Goal: Task Accomplishment & Management: Complete application form

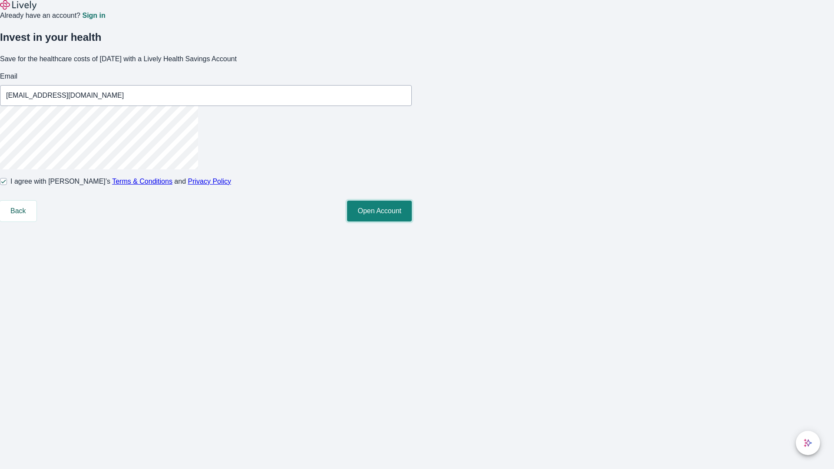
click at [412, 221] on button "Open Account" at bounding box center [379, 211] width 65 height 21
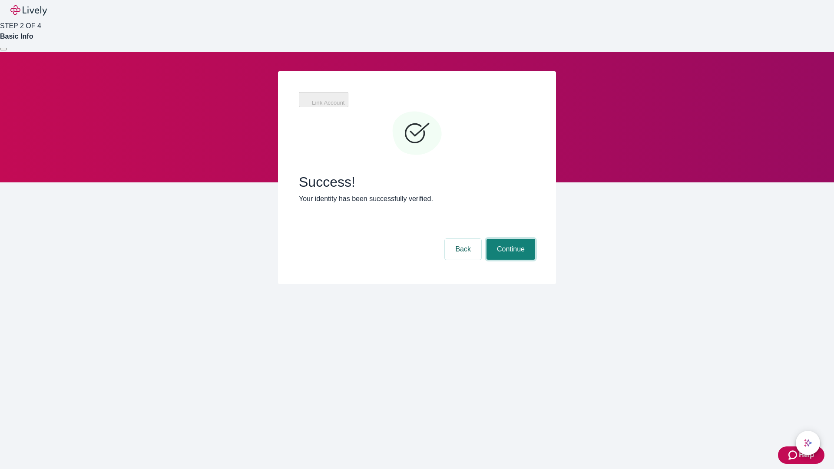
click at [509, 239] on button "Continue" at bounding box center [510, 249] width 49 height 21
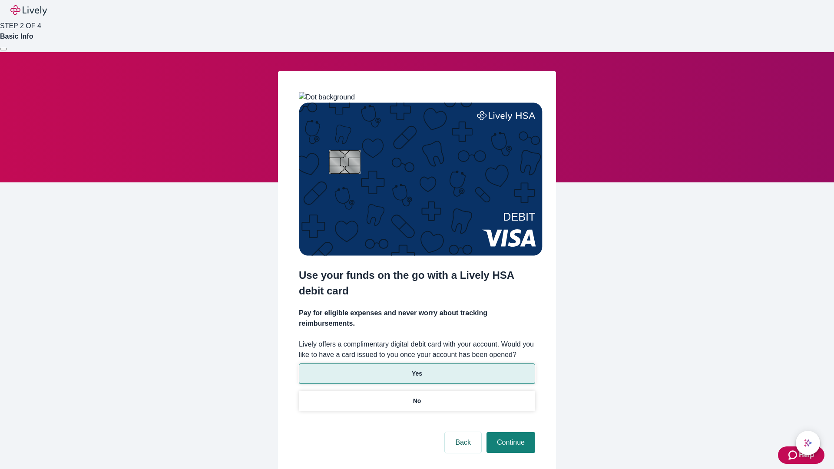
click at [416, 369] on p "Yes" at bounding box center [417, 373] width 10 height 9
click at [509, 432] on button "Continue" at bounding box center [510, 442] width 49 height 21
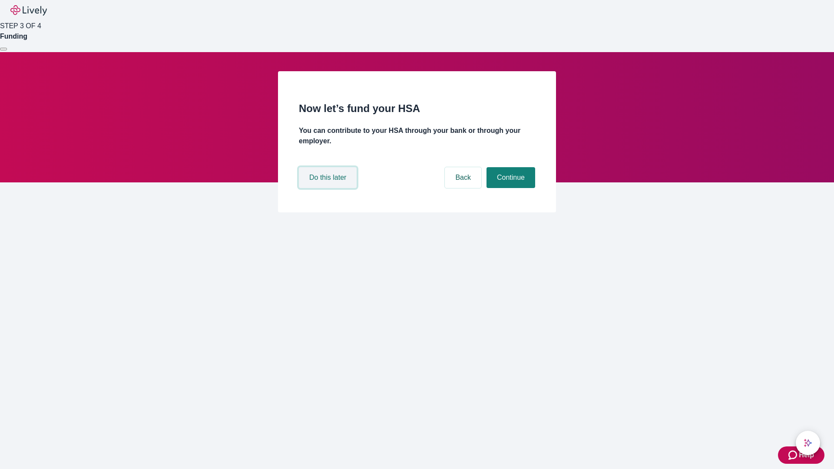
click at [329, 188] on button "Do this later" at bounding box center [328, 177] width 58 height 21
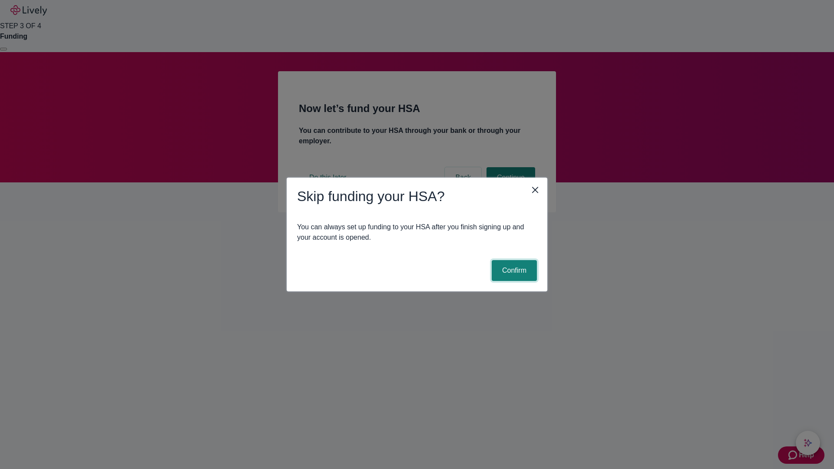
click at [513, 271] on button "Confirm" at bounding box center [514, 270] width 45 height 21
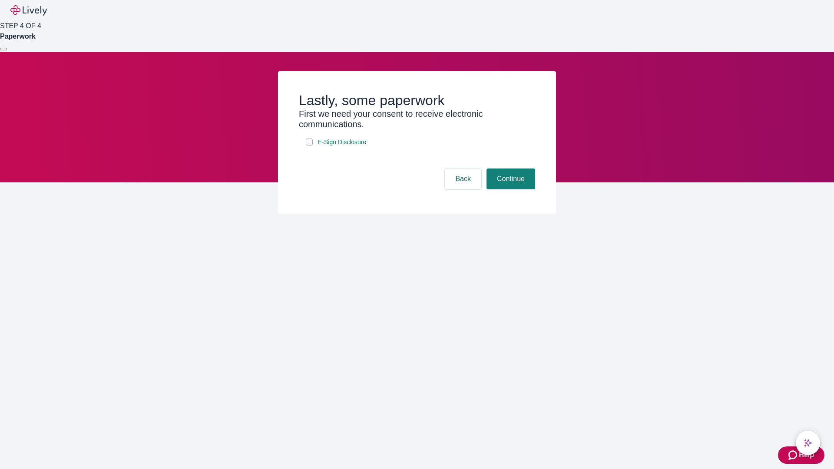
click at [309, 145] on input "E-Sign Disclosure" at bounding box center [309, 142] width 7 height 7
checkbox input "true"
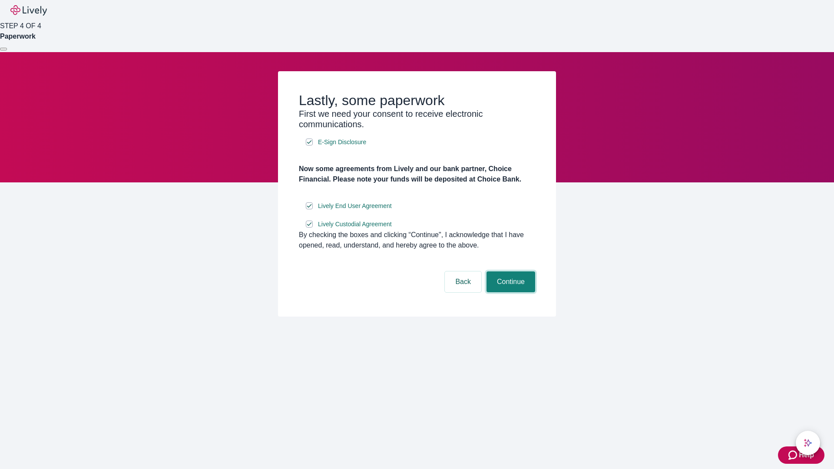
click at [509, 292] on button "Continue" at bounding box center [510, 281] width 49 height 21
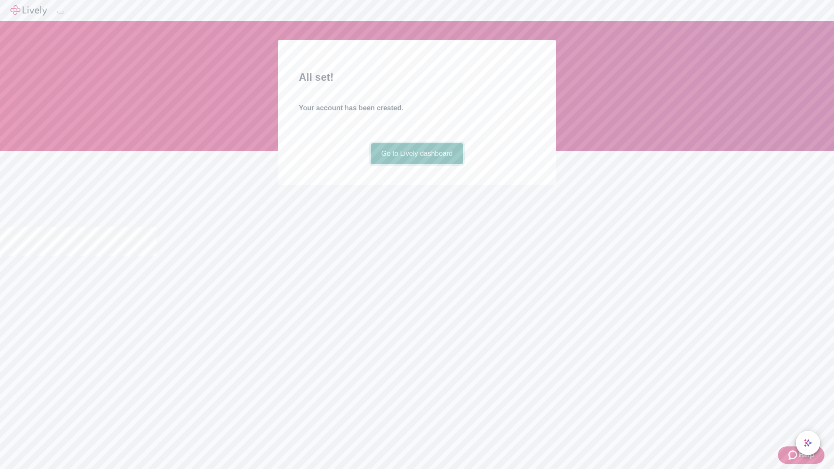
click at [416, 164] on link "Go to Lively dashboard" at bounding box center [417, 153] width 92 height 21
